Goal: Transaction & Acquisition: Book appointment/travel/reservation

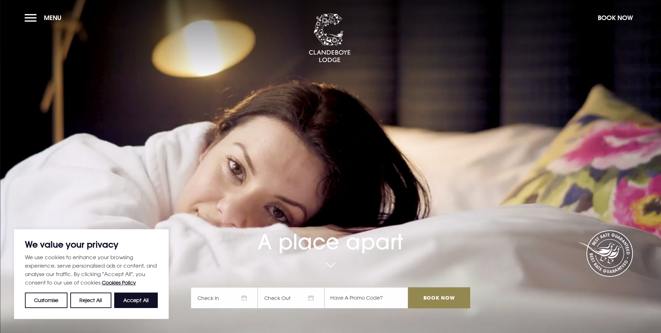
click at [140, 299] on button "Accept All" at bounding box center [136, 299] width 44 height 15
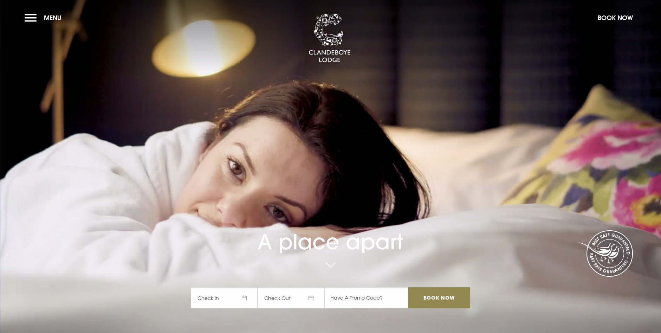
checkbox input "true"
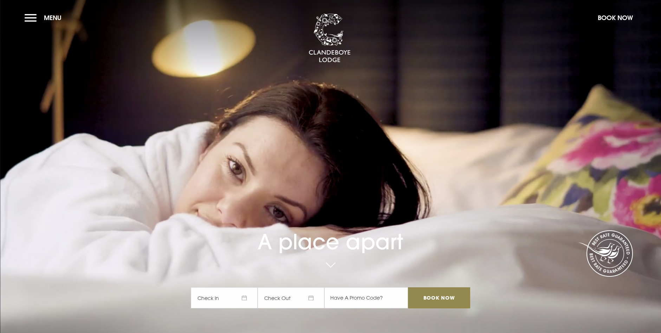
click at [242, 297] on span "Check In" at bounding box center [224, 297] width 67 height 21
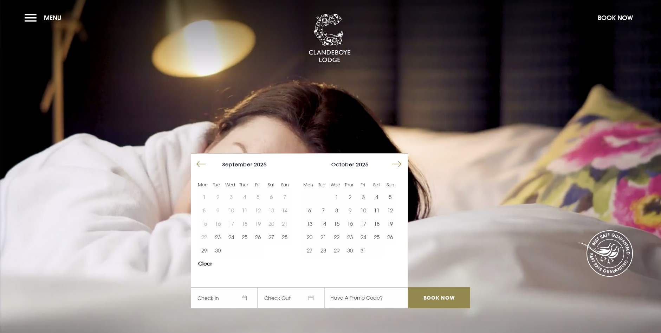
click at [399, 163] on button "Move forward to switch to the next month." at bounding box center [396, 163] width 13 height 13
click at [393, 243] on button "28" at bounding box center [389, 236] width 13 height 13
click at [393, 237] on button "28" at bounding box center [389, 236] width 13 height 13
click at [325, 253] on button "30" at bounding box center [322, 250] width 13 height 13
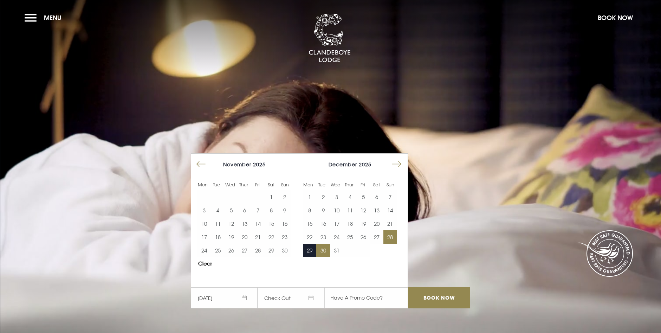
click at [390, 236] on button "28" at bounding box center [389, 236] width 13 height 13
click at [327, 250] on button "30" at bounding box center [322, 250] width 13 height 13
click at [427, 296] on input "Book Now" at bounding box center [439, 297] width 62 height 21
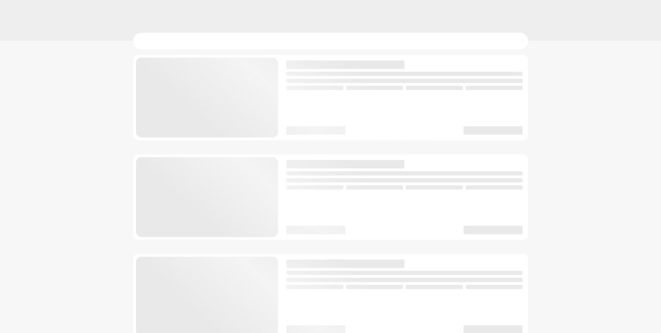
checkbox input "true"
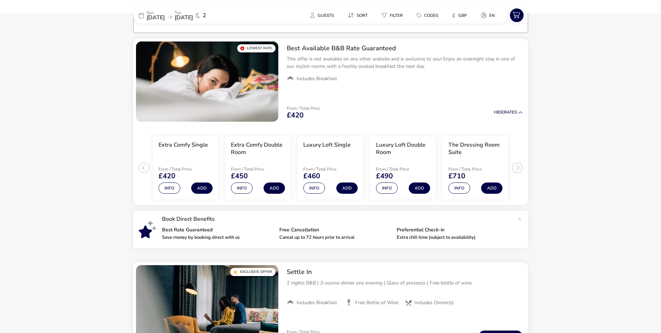
scroll to position [55, 0]
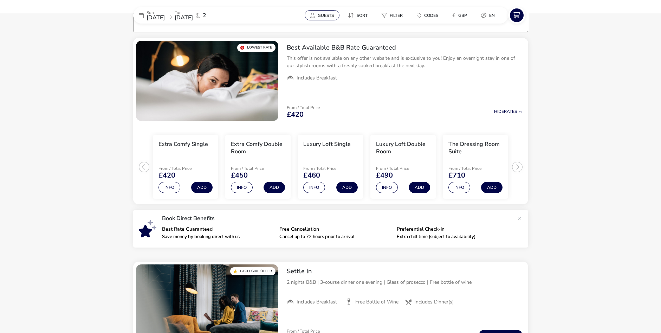
click at [323, 17] on span "Guests" at bounding box center [326, 16] width 16 height 6
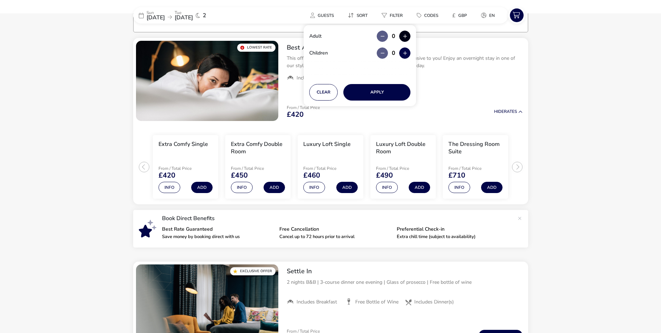
click at [403, 34] on button "button" at bounding box center [404, 36] width 11 height 11
click at [403, 36] on button "button" at bounding box center [404, 36] width 11 height 11
type input "2"
click at [375, 95] on button "Apply" at bounding box center [376, 92] width 67 height 17
